Goal: Transaction & Acquisition: Purchase product/service

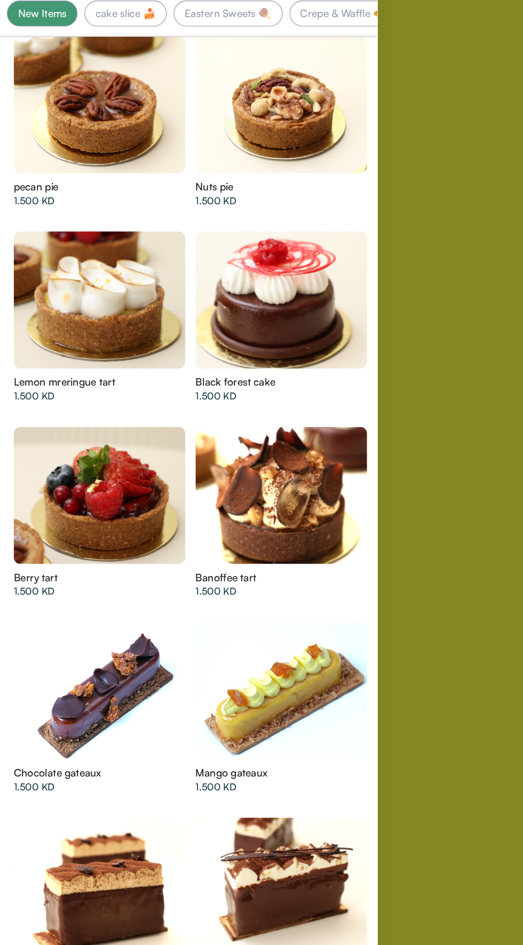
scroll to position [0, 172]
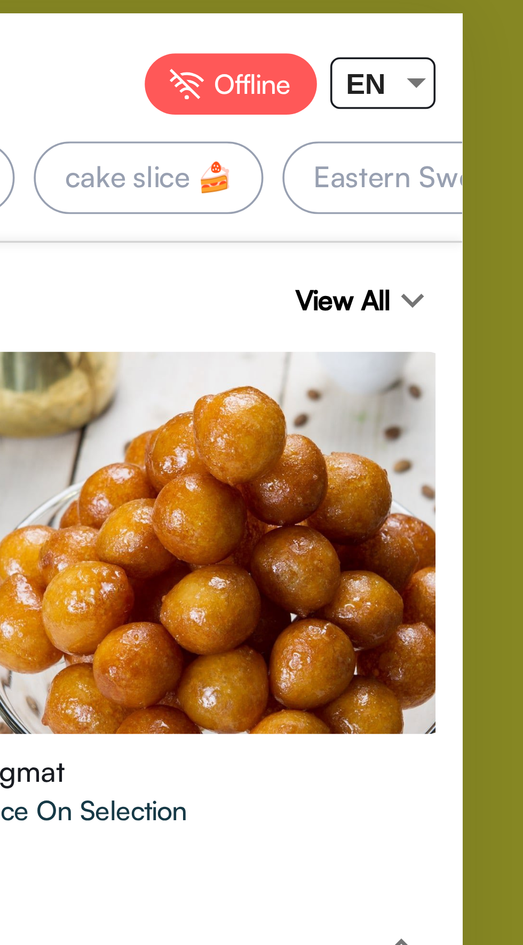
click at [388, 22] on div "EN" at bounding box center [381, 23] width 19 height 13
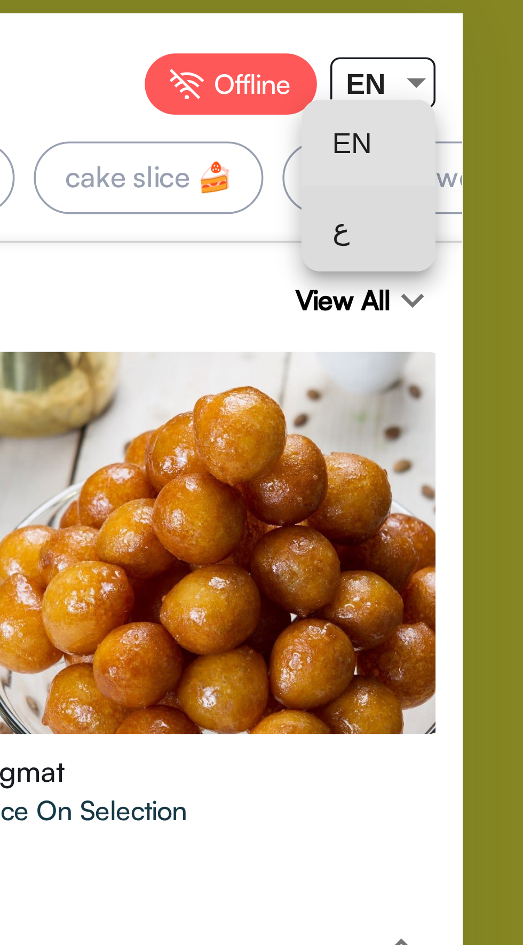
click at [374, 67] on span "ع" at bounding box center [382, 64] width 20 height 24
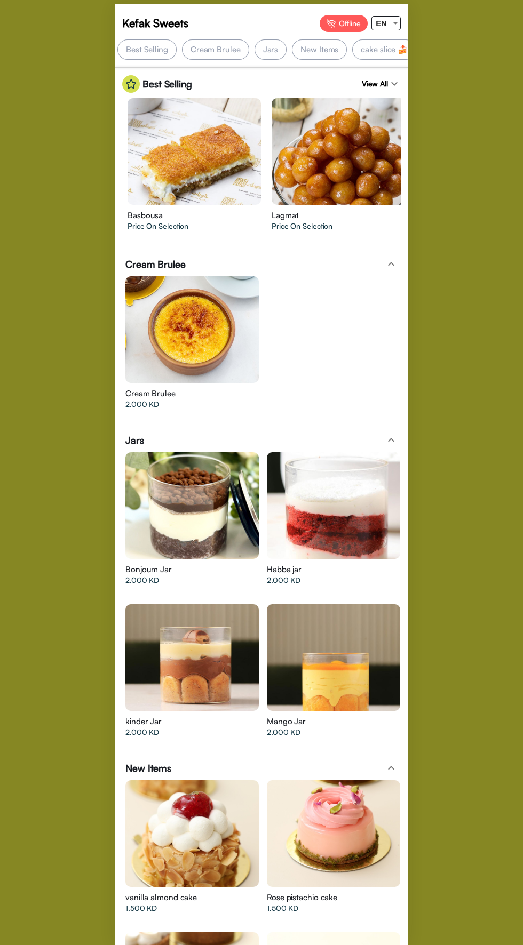
click at [389, 25] on div "EN" at bounding box center [381, 23] width 19 height 13
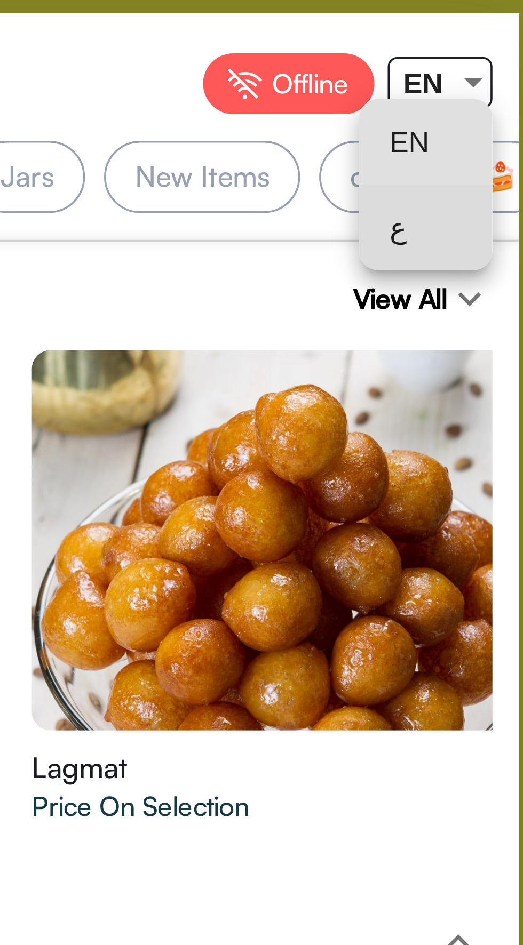
click at [375, 65] on span "ع" at bounding box center [382, 64] width 20 height 24
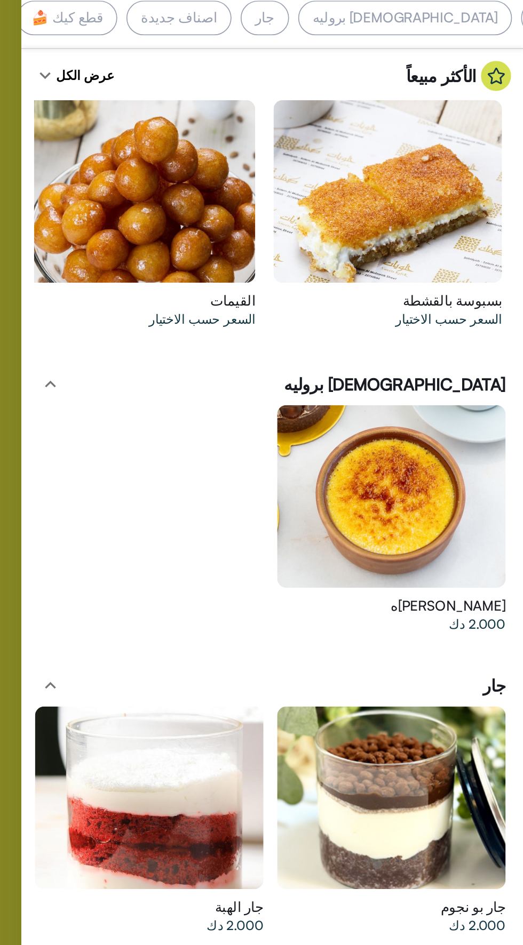
click at [385, 191] on div at bounding box center [328, 151] width 133 height 107
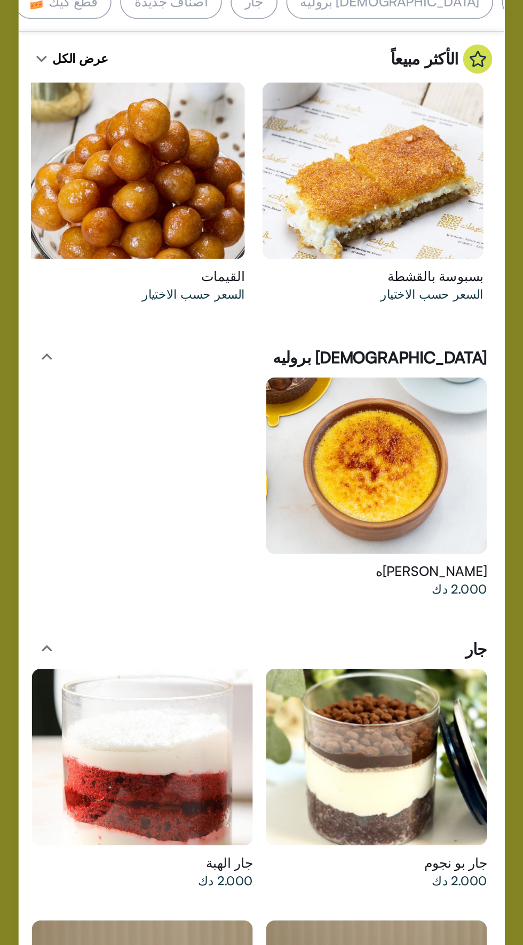
click at [138, 94] on div "القيمات السعر حسب الاختيار" at bounding box center [185, 169] width 144 height 152
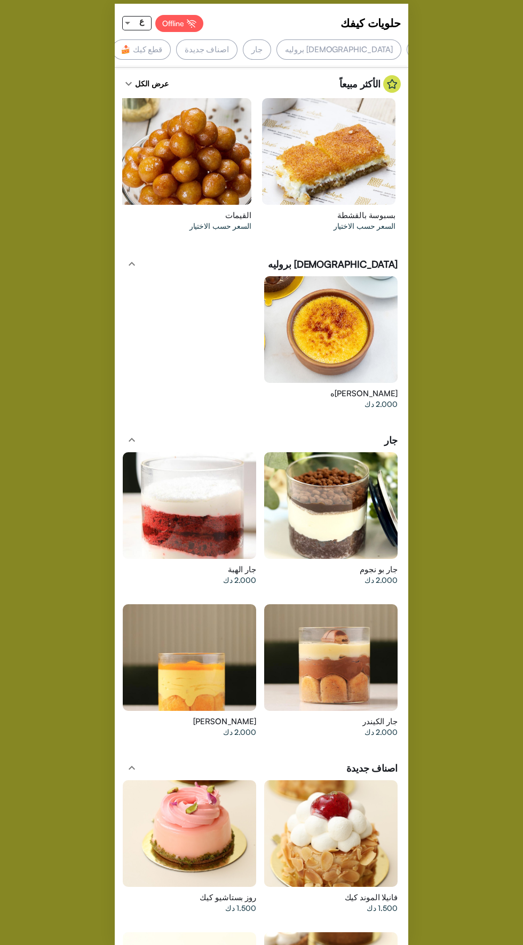
click at [322, 243] on div "بسبوسة بالقشطة السعر حسب الاختيار" at bounding box center [329, 169] width 144 height 152
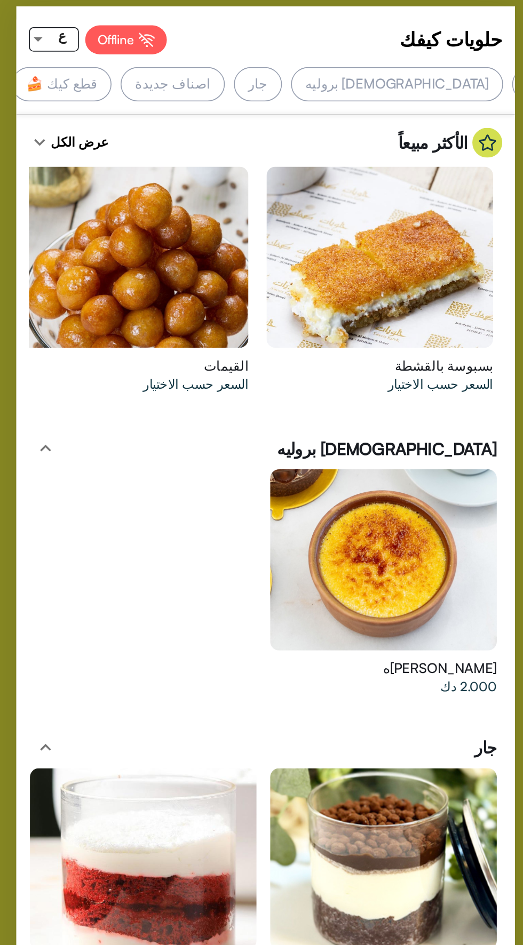
click at [107, 57] on div "حلويات شرقية 🍭" at bounding box center [68, 49] width 77 height 20
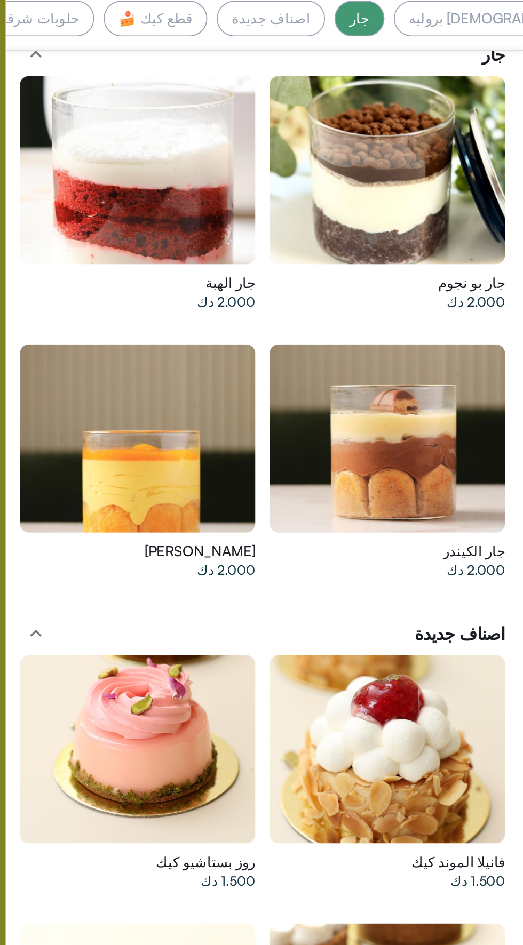
scroll to position [619, 0]
